Goal: Find specific page/section: Find specific page/section

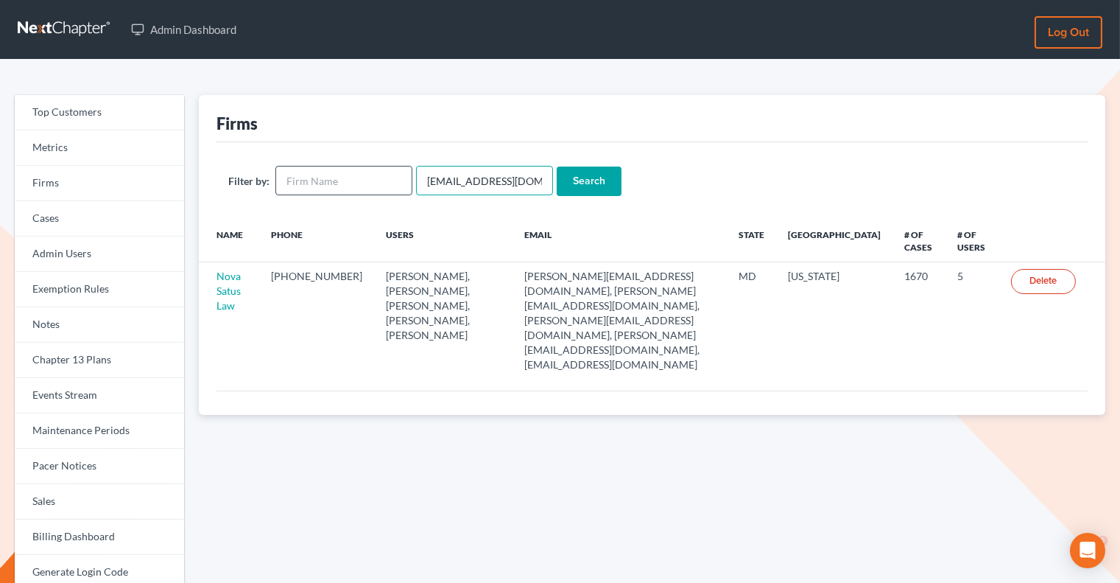
drag, startPoint x: 529, startPoint y: 184, endPoint x: 406, endPoint y: 174, distance: 124.1
click at [406, 174] on form "Filter by: [EMAIL_ADDRESS][DOMAIN_NAME] Search" at bounding box center [652, 181] width 848 height 30
paste input "[PERSON_NAME]"
type input "[PERSON_NAME], LLC"
click at [578, 183] on input "Search" at bounding box center [589, 180] width 65 height 29
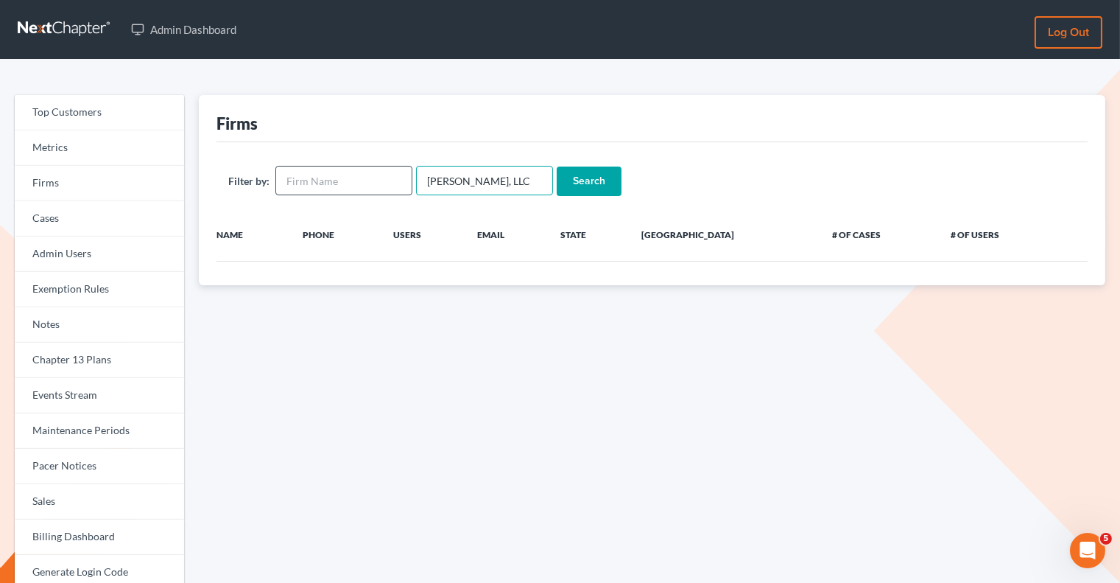
drag, startPoint x: 499, startPoint y: 180, endPoint x: 406, endPoint y: 180, distance: 93.5
click at [406, 180] on form "Filter by: Julius King, LLC Search" at bounding box center [652, 181] width 848 height 30
click at [341, 172] on input "text" at bounding box center [343, 180] width 137 height 29
paste input "[PERSON_NAME], LLC"
type input "[PERSON_NAME], LLC"
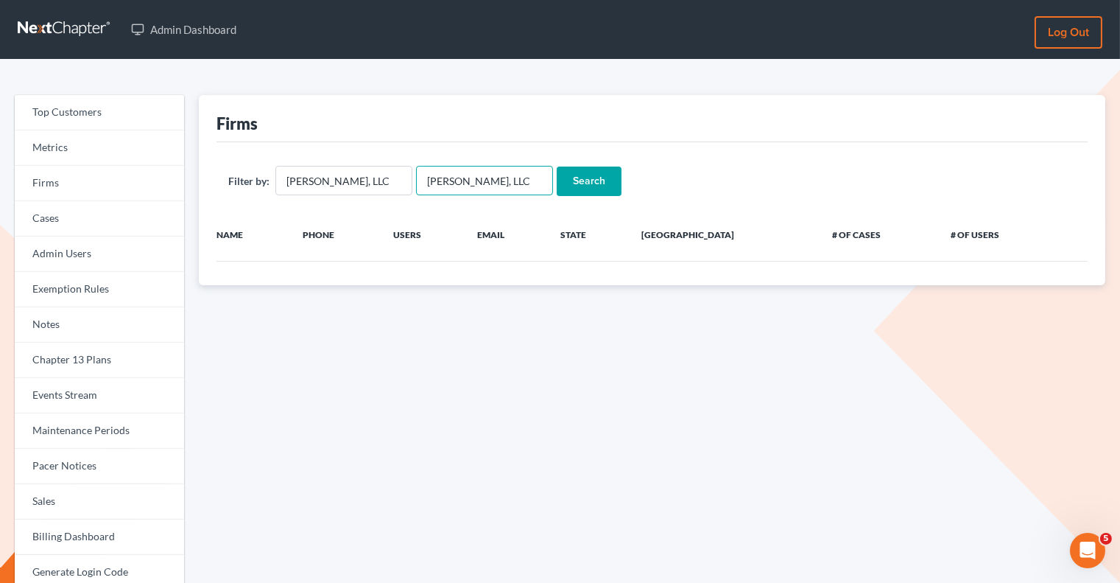
drag, startPoint x: 493, startPoint y: 181, endPoint x: 416, endPoint y: 181, distance: 76.6
click at [416, 181] on input "[PERSON_NAME], LLC" at bounding box center [484, 180] width 137 height 29
click at [573, 181] on input "Search" at bounding box center [589, 180] width 65 height 29
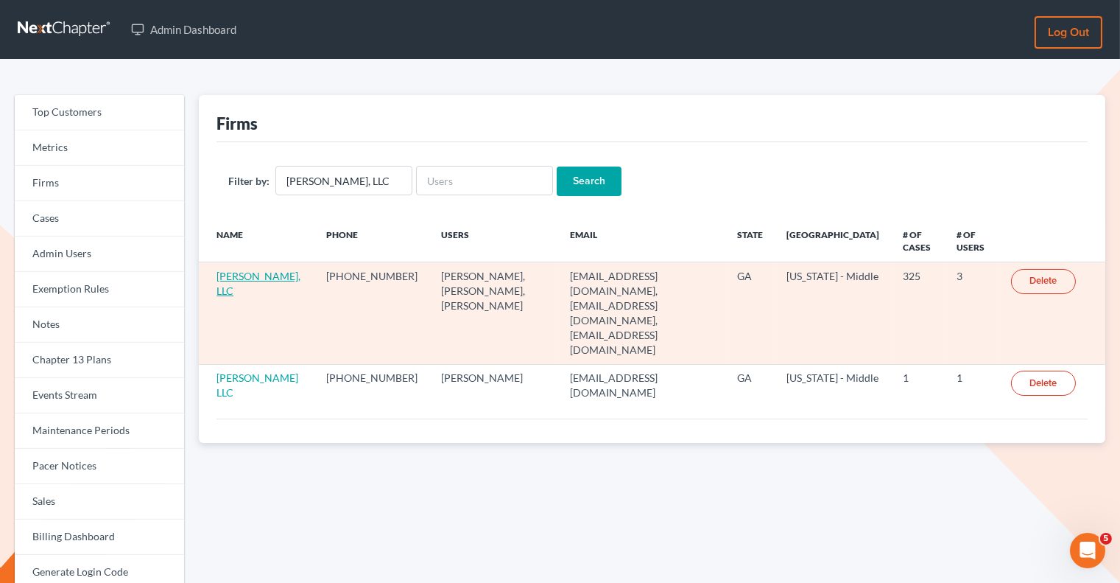
click at [228, 284] on link "[PERSON_NAME], LLC" at bounding box center [259, 283] width 84 height 27
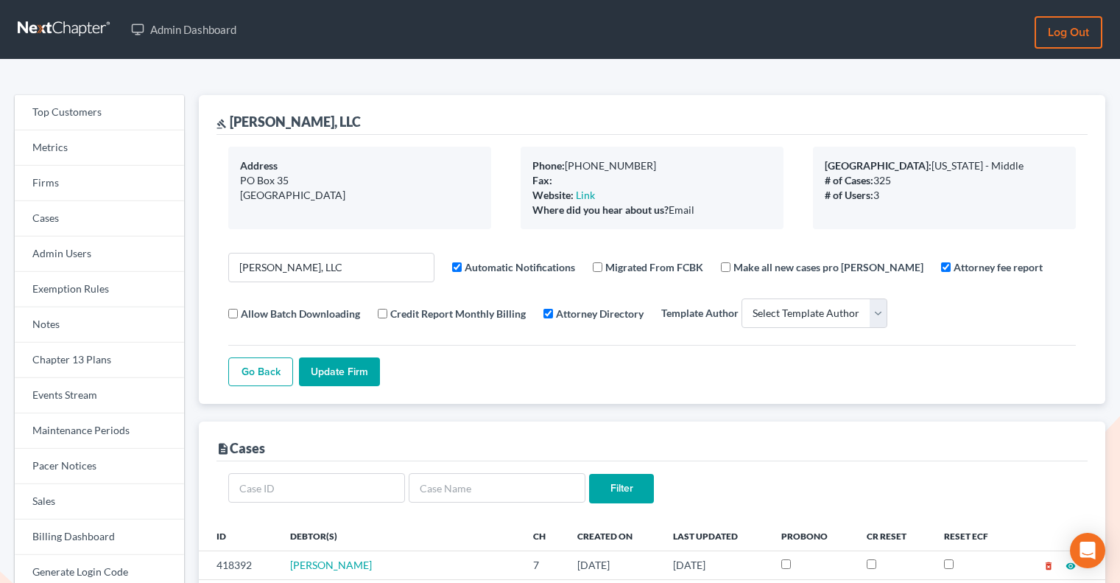
select select
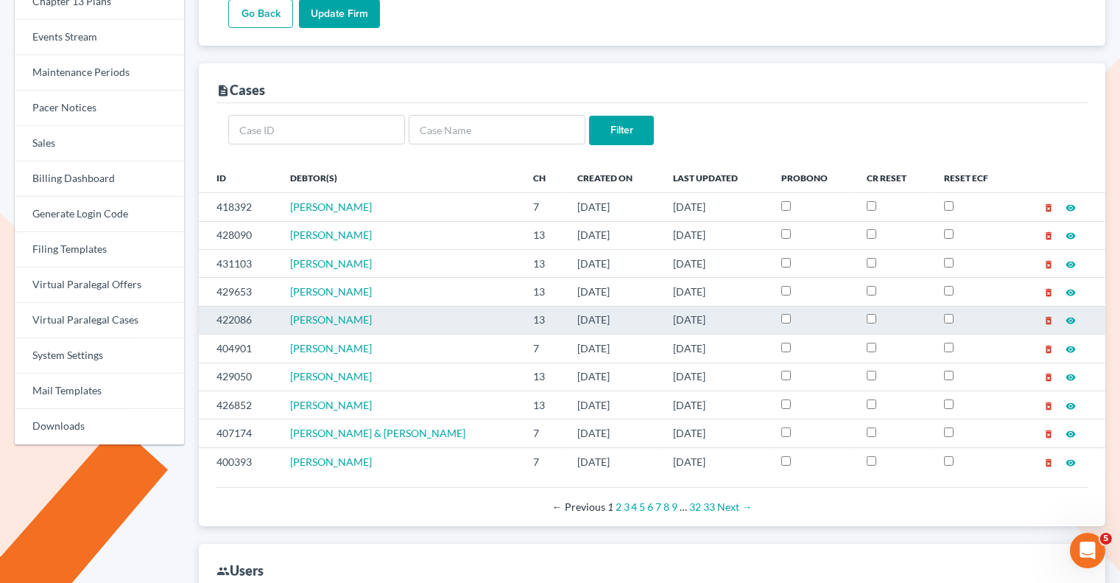
scroll to position [365, 0]
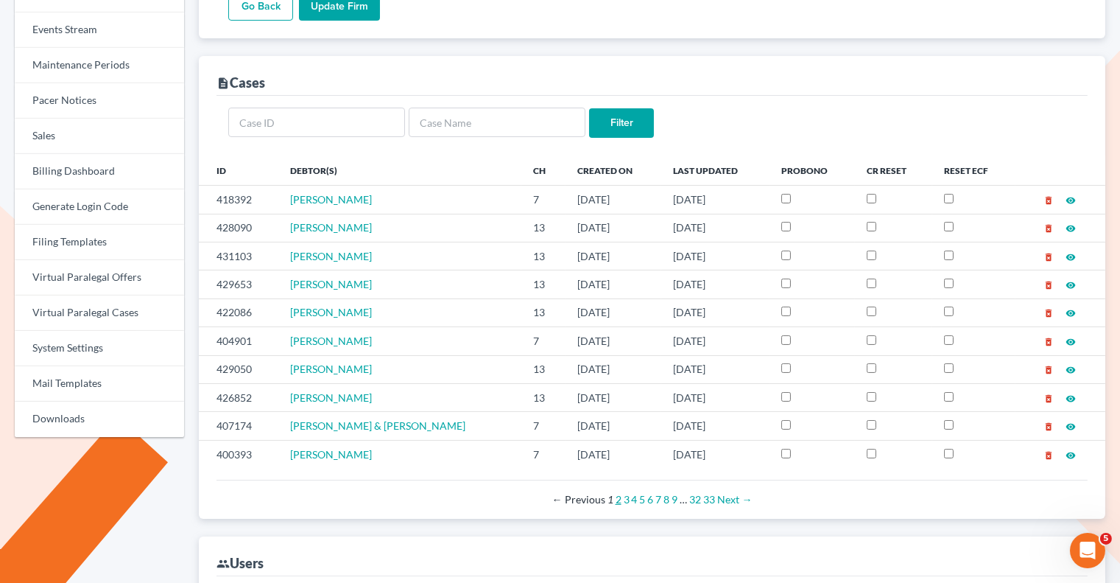
click at [616, 493] on link "2" at bounding box center [619, 499] width 6 height 13
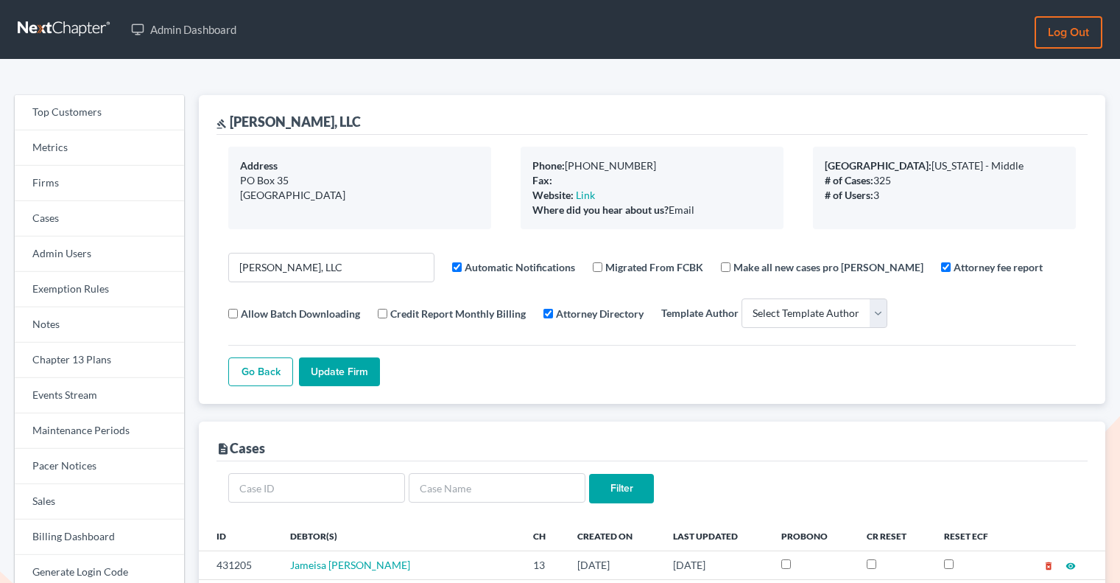
select select
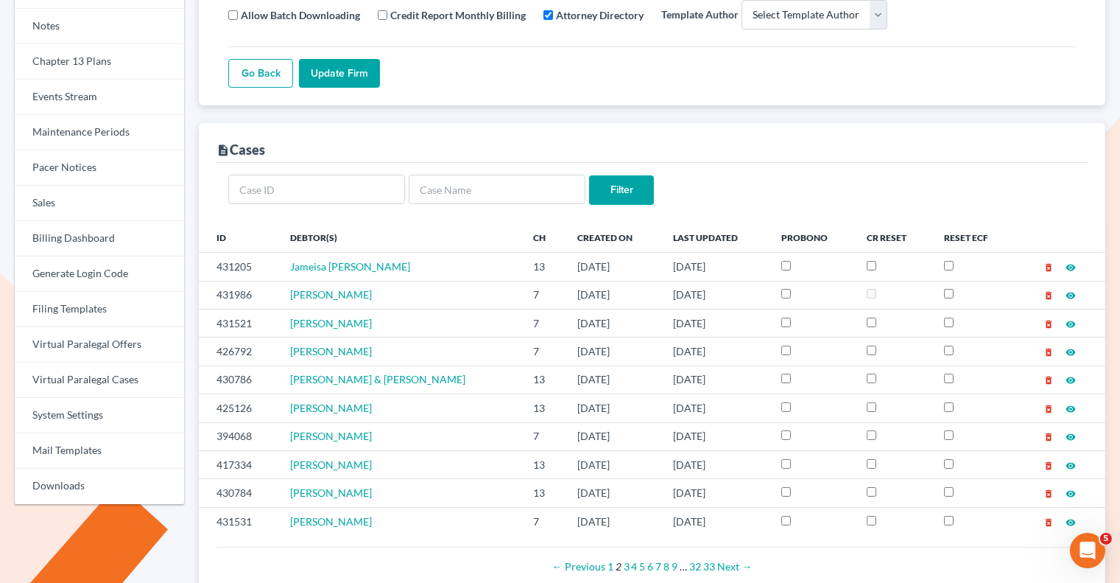
scroll to position [299, 0]
